Goal: Task Accomplishment & Management: Use online tool/utility

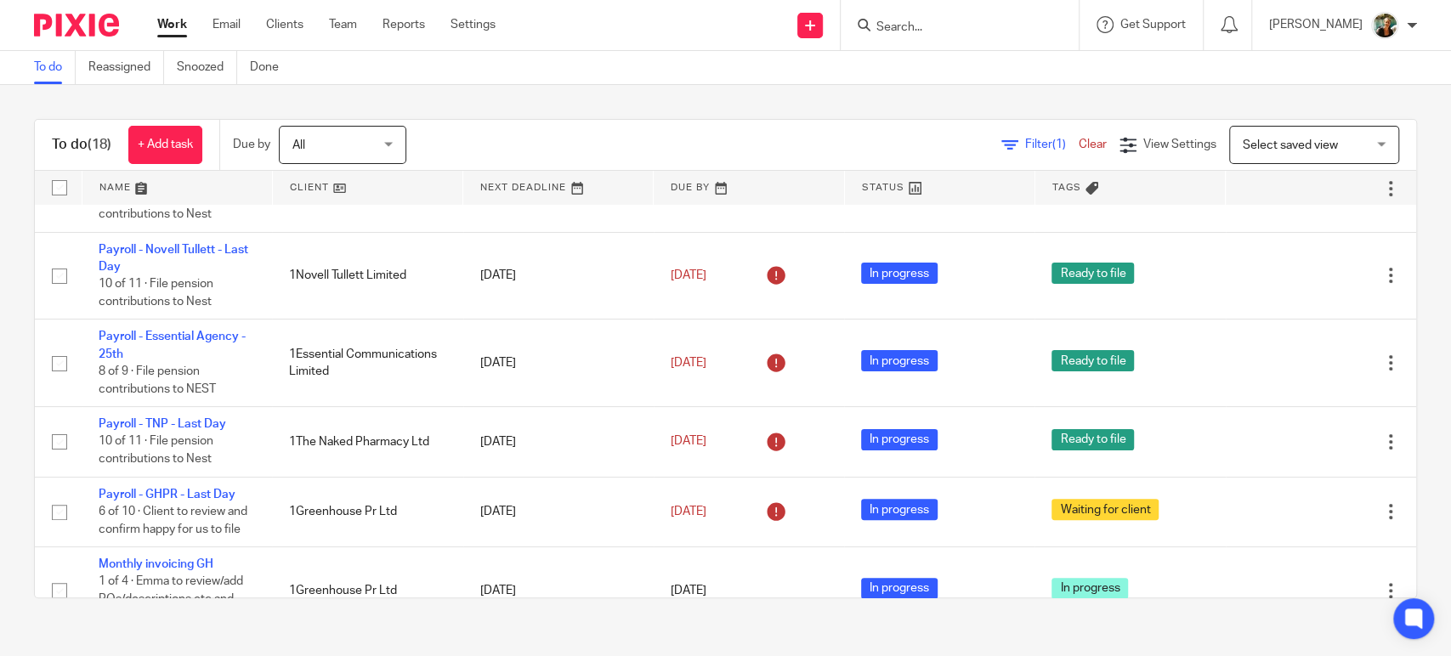
scroll to position [253, 0]
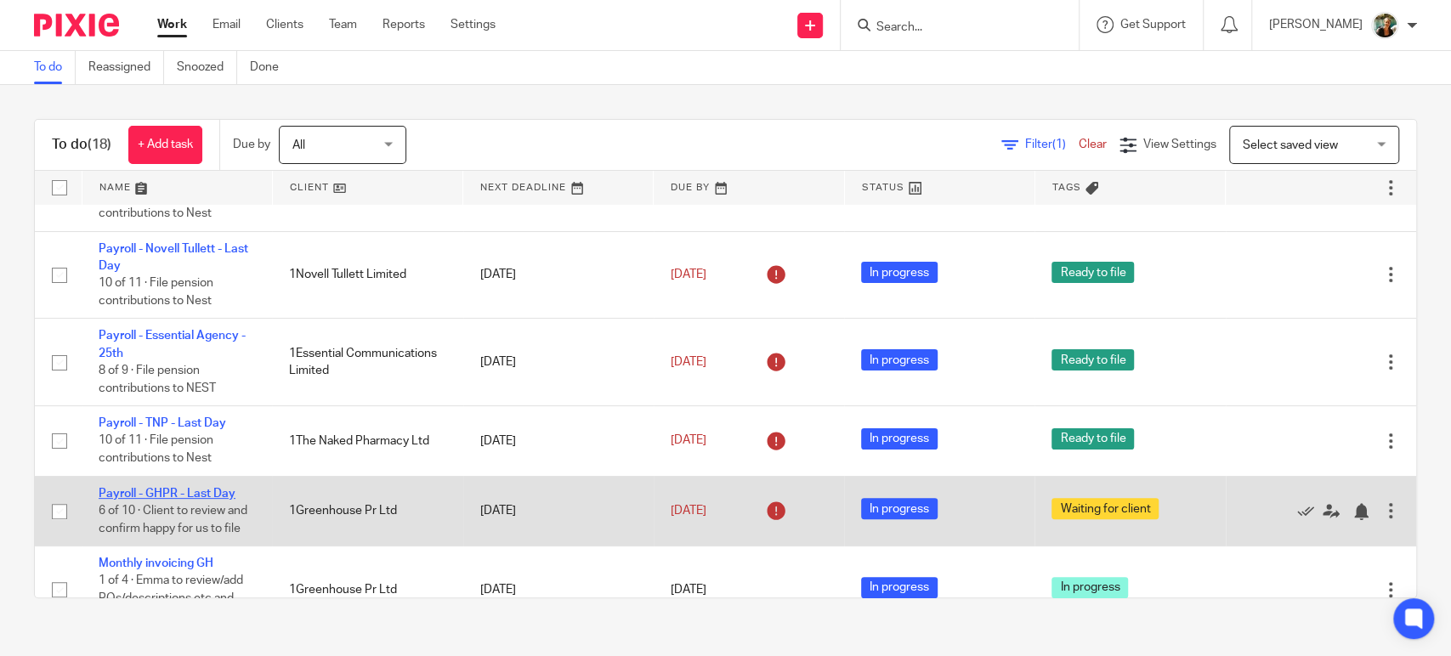
click at [135, 497] on link "Payroll - GHPR - Last Day" at bounding box center [167, 494] width 137 height 12
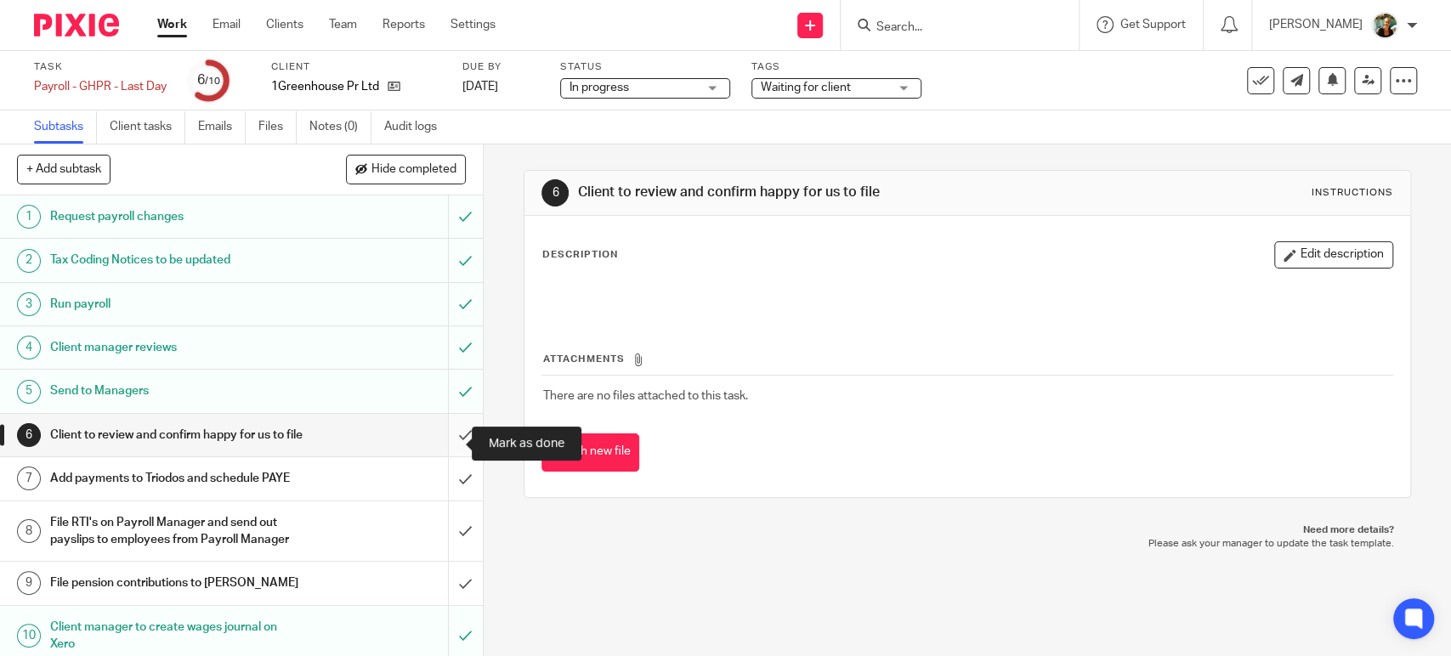
click at [448, 442] on input "submit" at bounding box center [241, 435] width 483 height 43
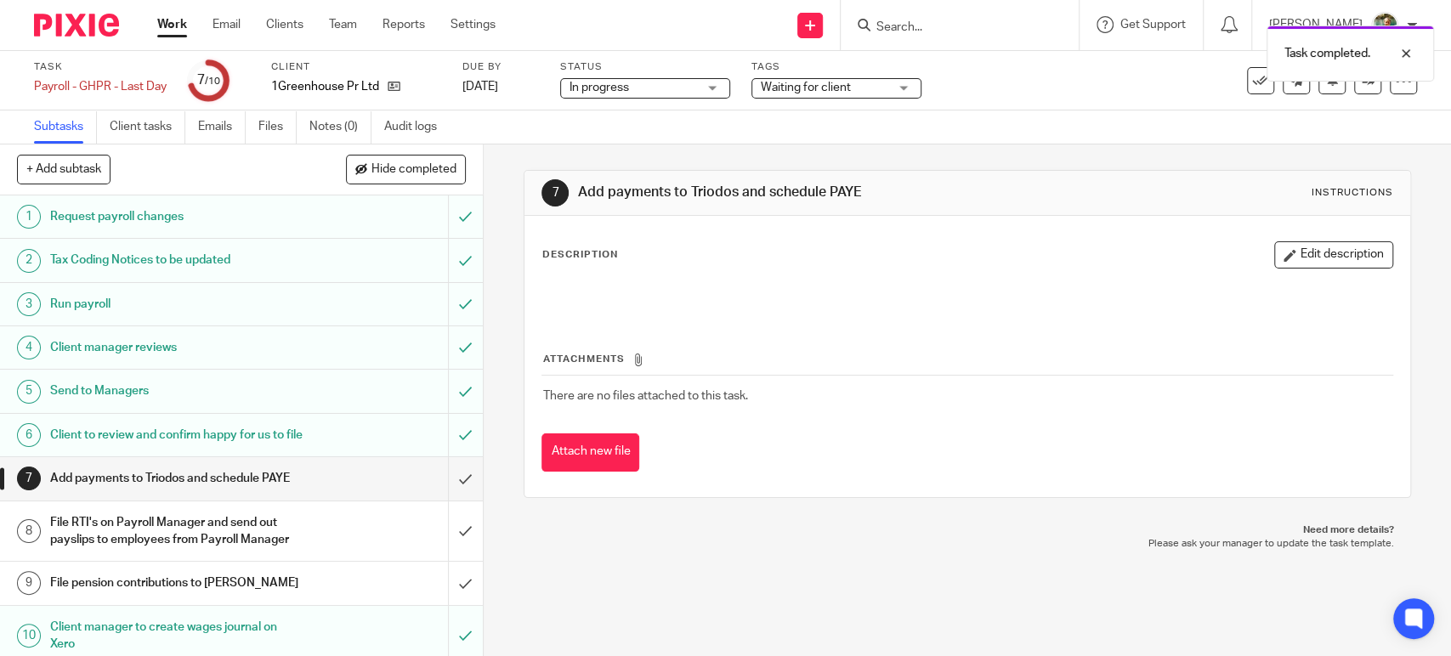
click at [876, 84] on span "Waiting for client" at bounding box center [825, 88] width 128 height 18
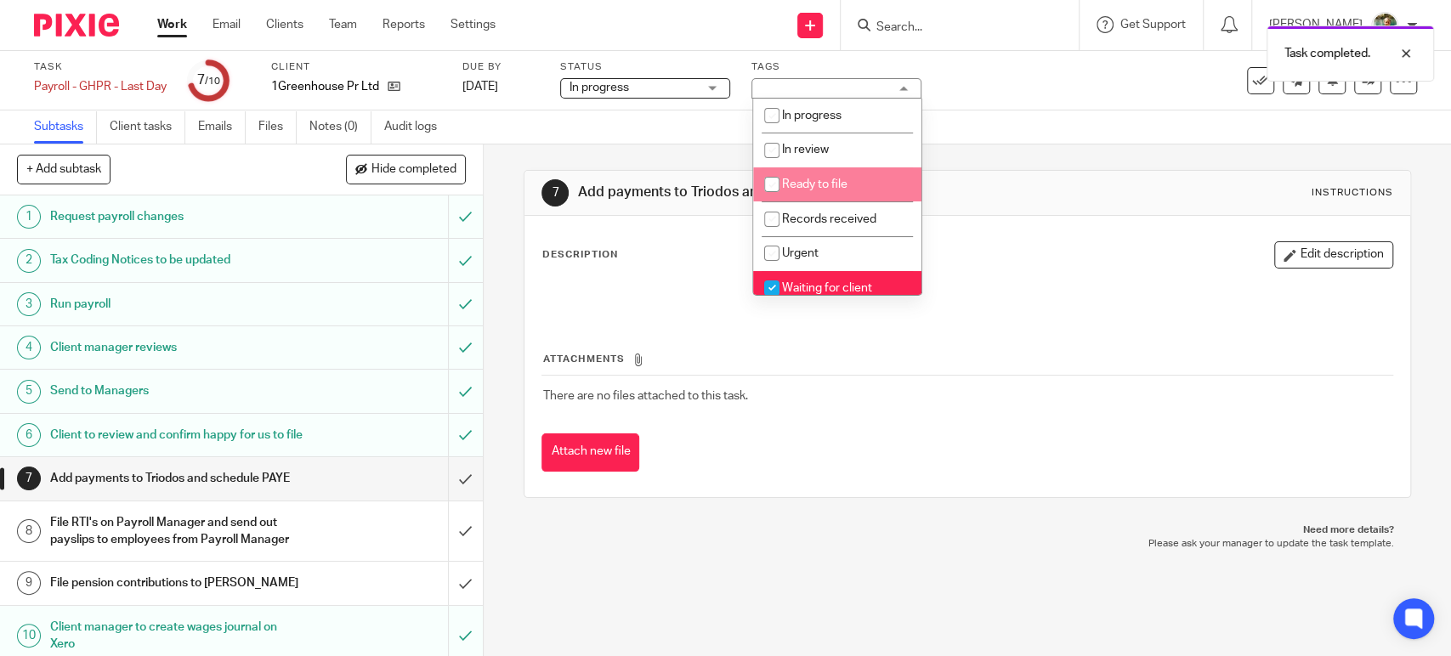
click at [839, 181] on span "Ready to file" at bounding box center [814, 185] width 65 height 12
checkbox input "true"
click at [838, 281] on li "Waiting for client" at bounding box center [837, 288] width 168 height 35
checkbox input "false"
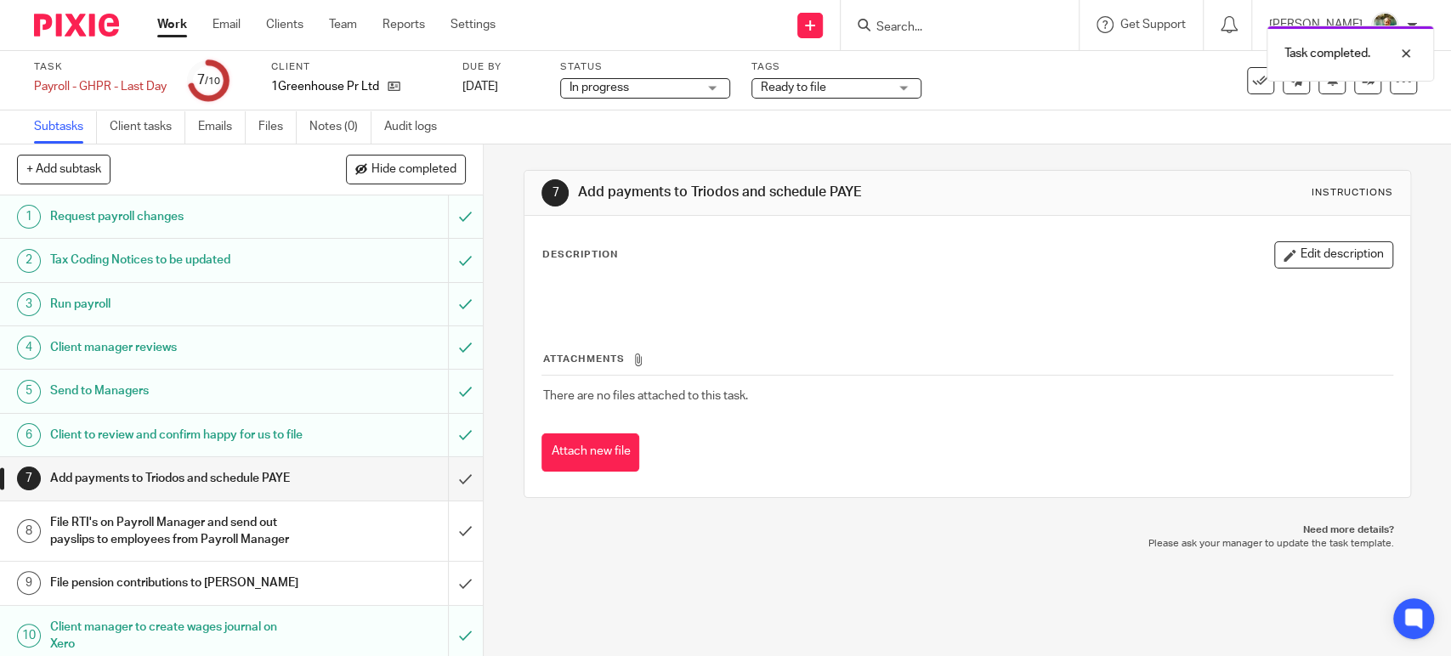
click at [612, 299] on p at bounding box center [966, 295] width 849 height 17
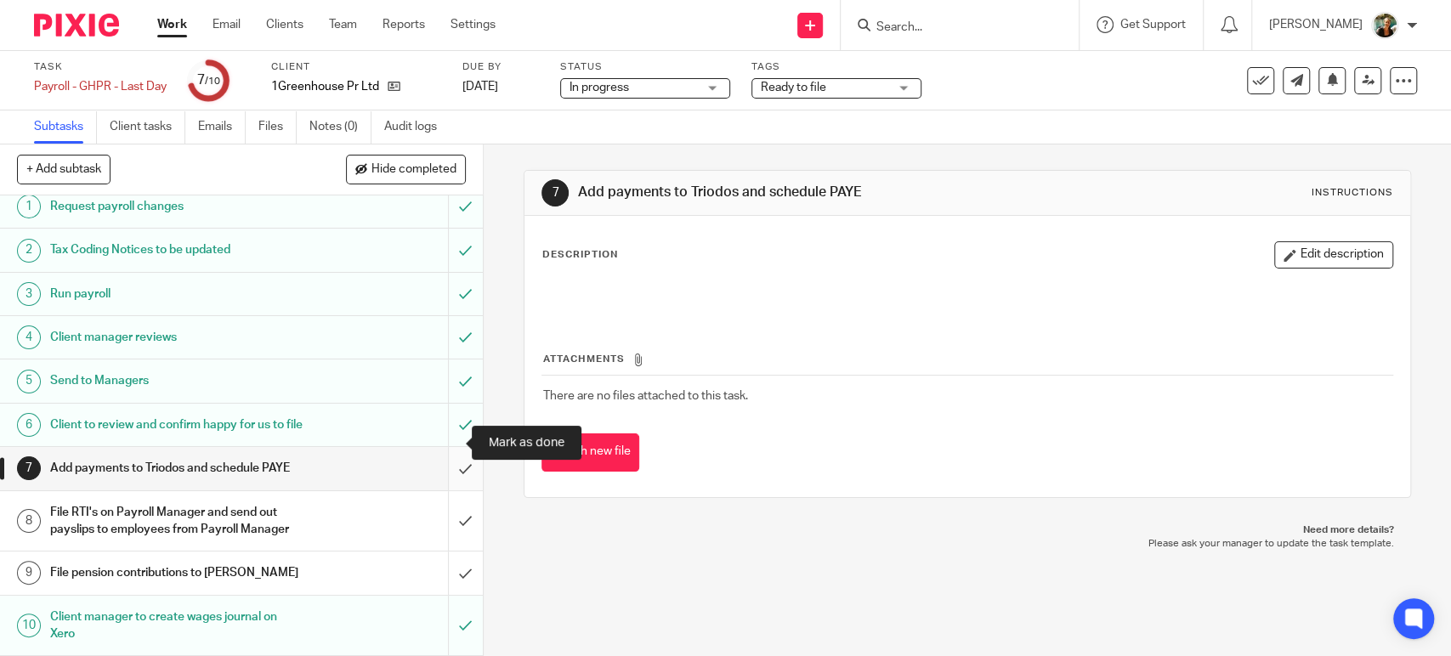
click at [442, 447] on input "submit" at bounding box center [241, 468] width 483 height 43
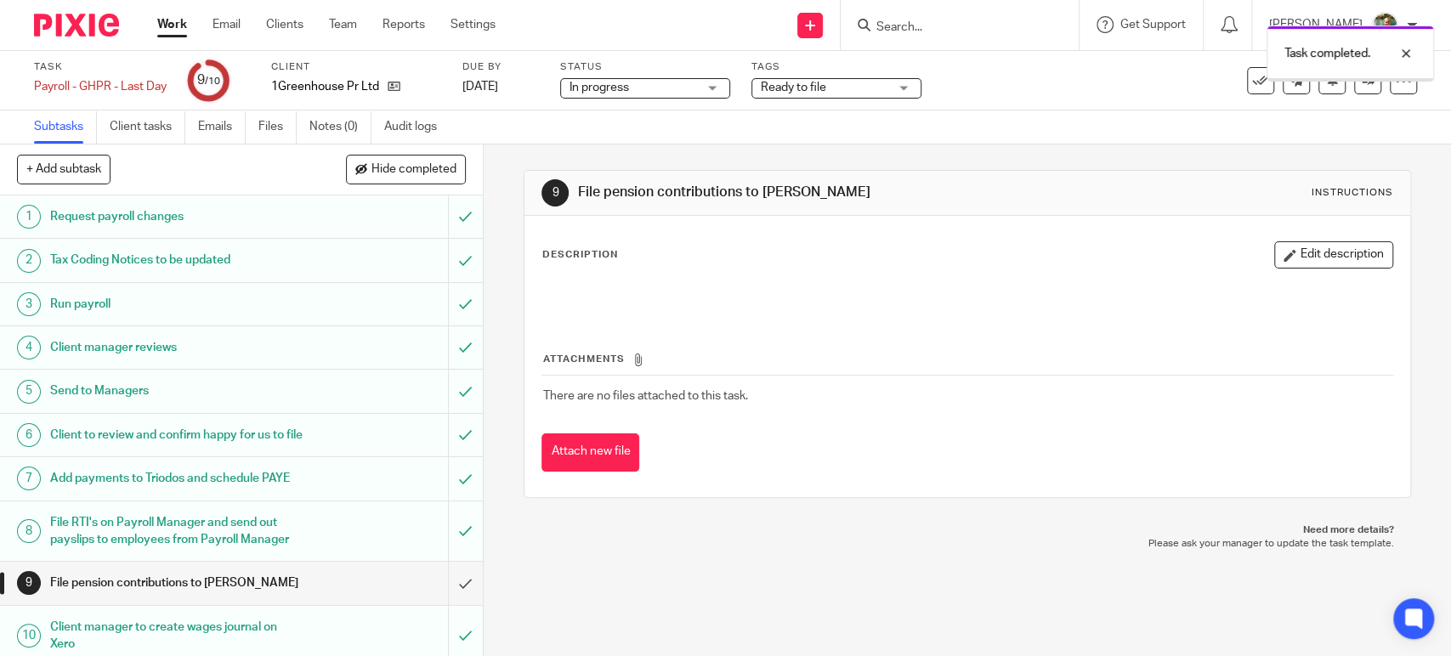
click at [173, 31] on link "Work" at bounding box center [172, 24] width 30 height 17
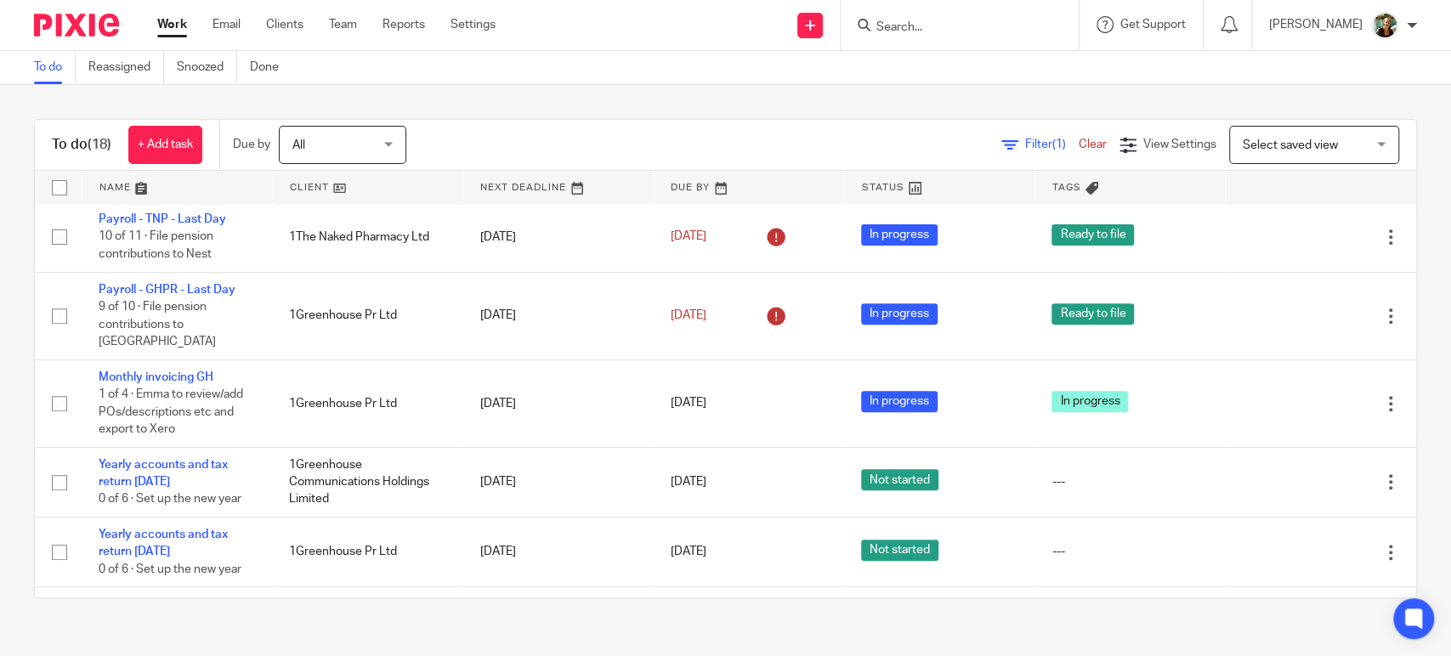
scroll to position [460, 0]
